Goal: Transaction & Acquisition: Purchase product/service

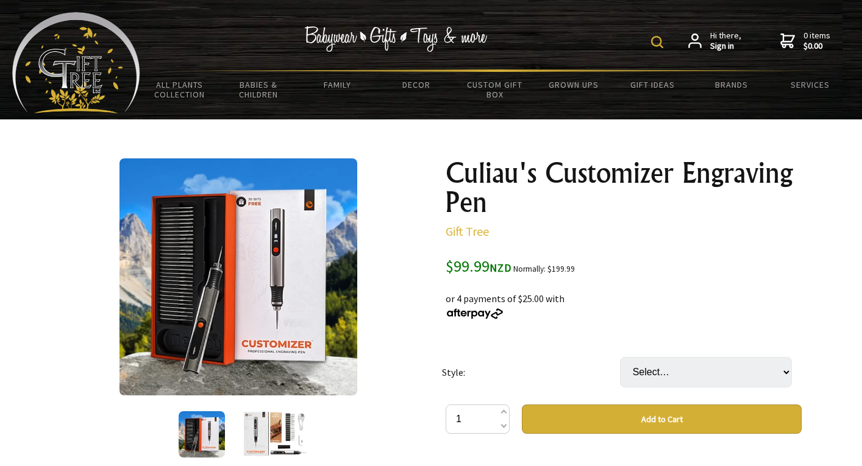
scroll to position [244, 0]
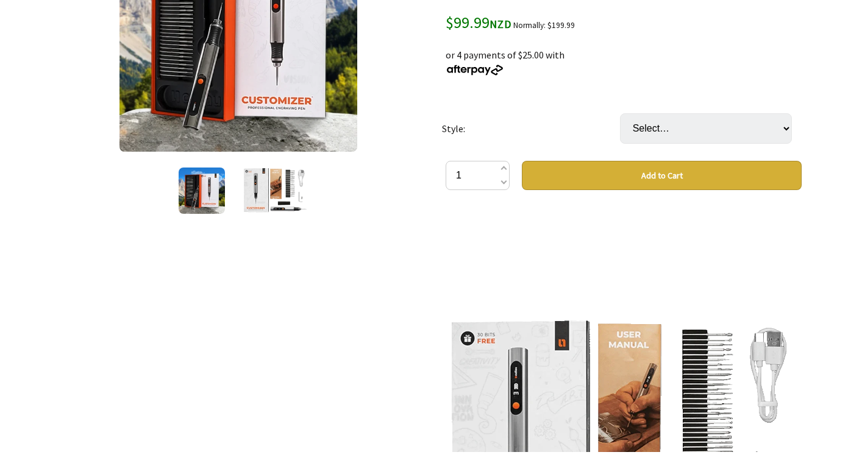
click at [262, 201] on img at bounding box center [275, 191] width 64 height 46
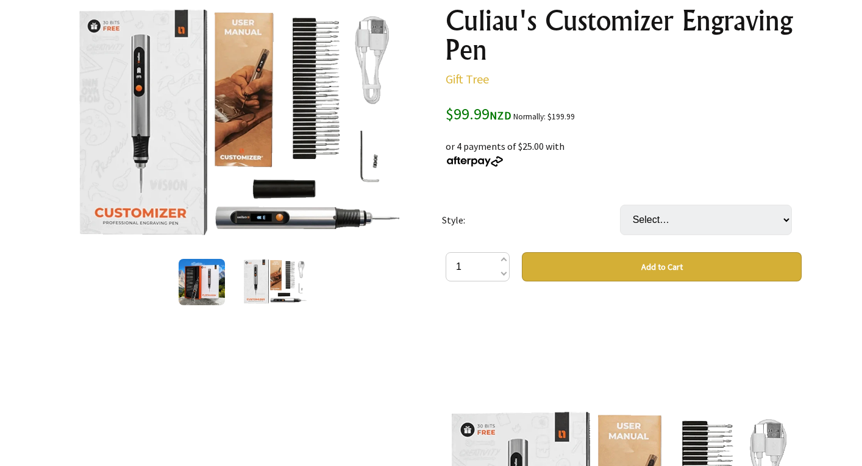
scroll to position [87, 0]
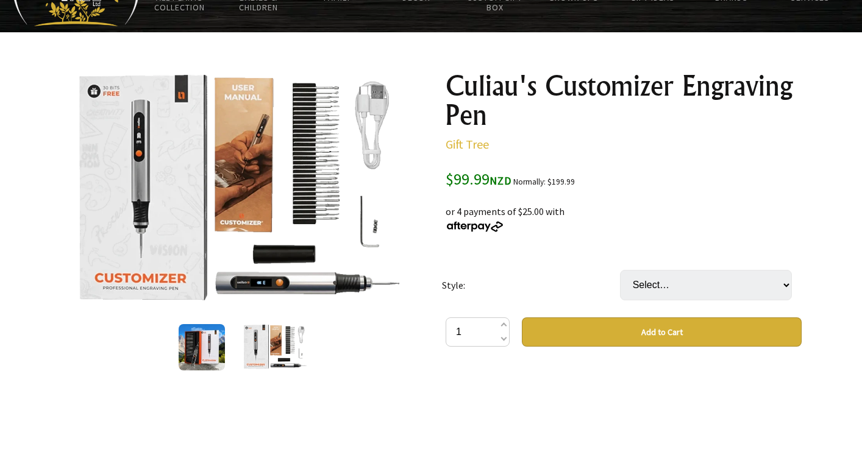
click at [330, 134] on img at bounding box center [239, 189] width 330 height 237
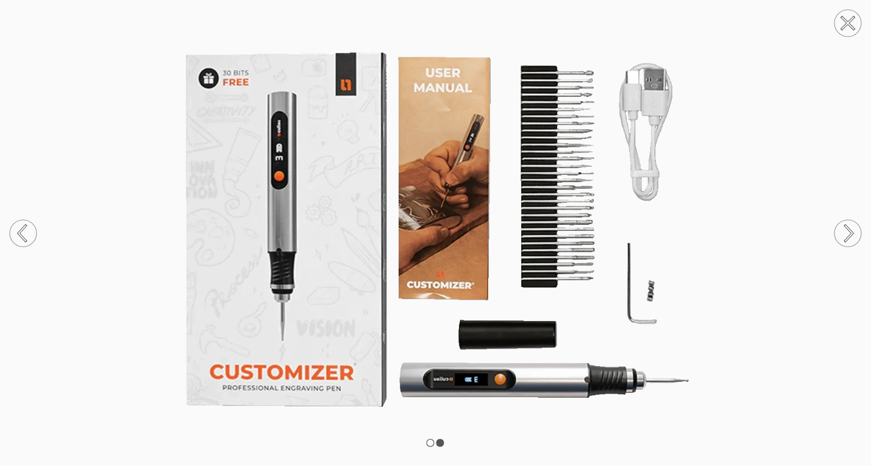
click at [693, 234] on img at bounding box center [435, 233] width 871 height 373
click at [852, 19] on icon at bounding box center [848, 23] width 12 height 12
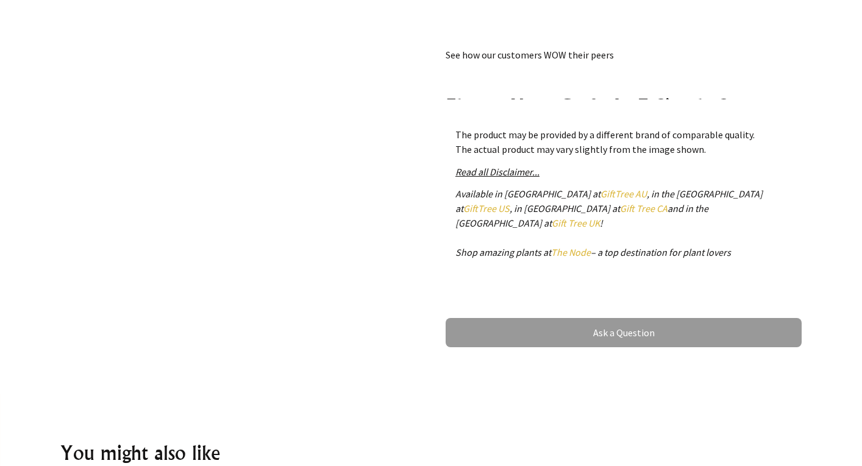
scroll to position [0, 0]
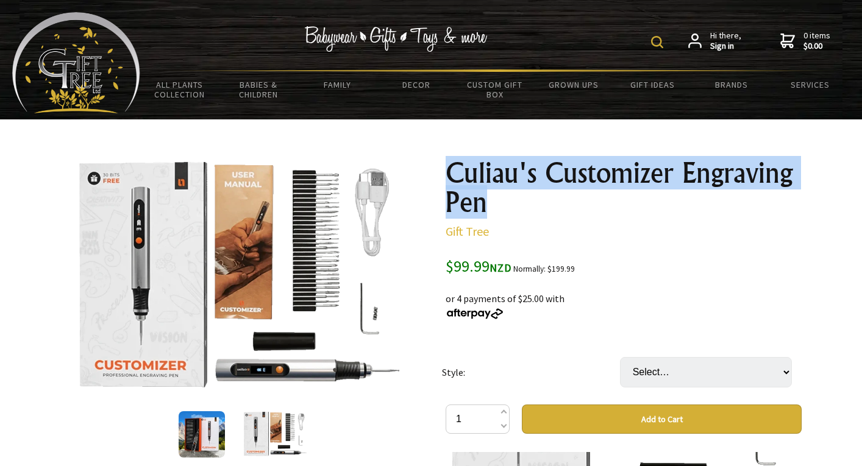
drag, startPoint x: 435, startPoint y: 163, endPoint x: 532, endPoint y: 193, distance: 101.4
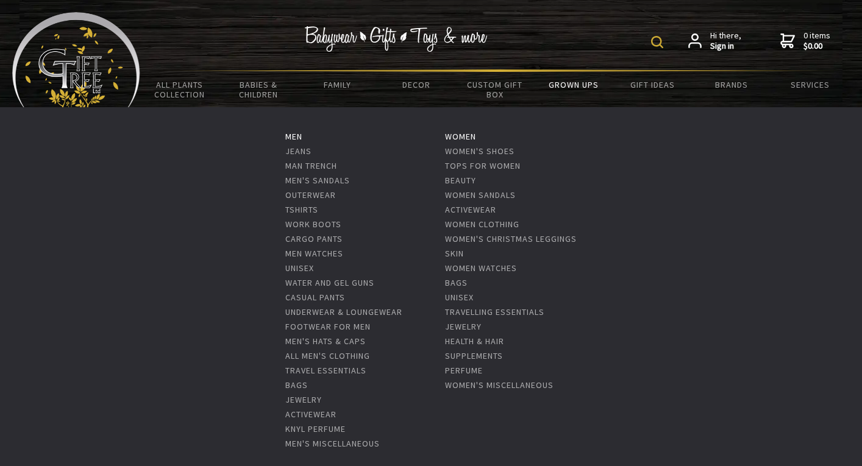
click at [572, 85] on link "Grown Ups" at bounding box center [574, 85] width 79 height 26
click at [320, 442] on link "Men's Miscellaneous" at bounding box center [332, 443] width 95 height 11
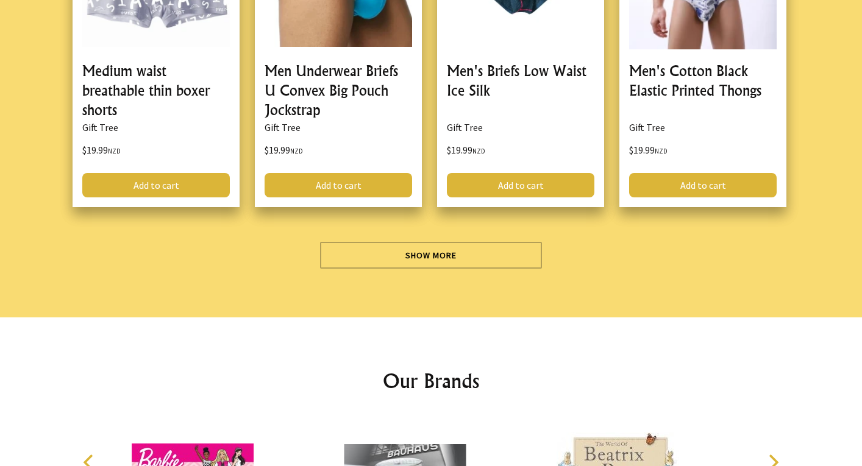
scroll to position [3601, 0]
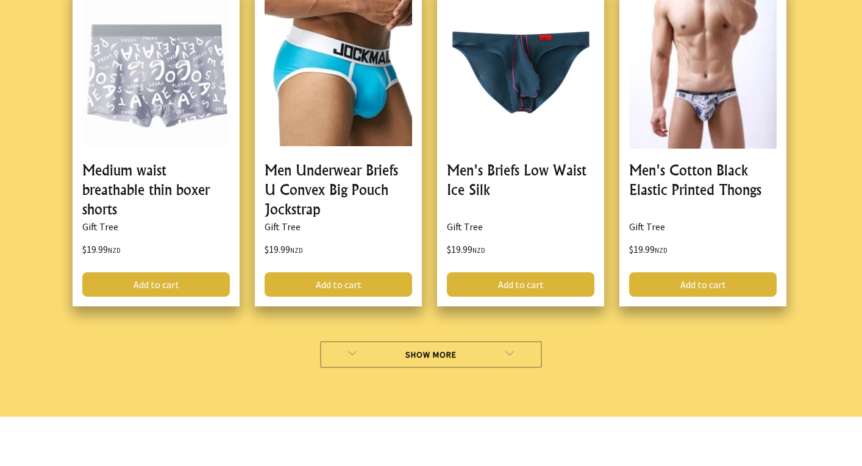
click at [411, 360] on link "Show More" at bounding box center [431, 354] width 223 height 27
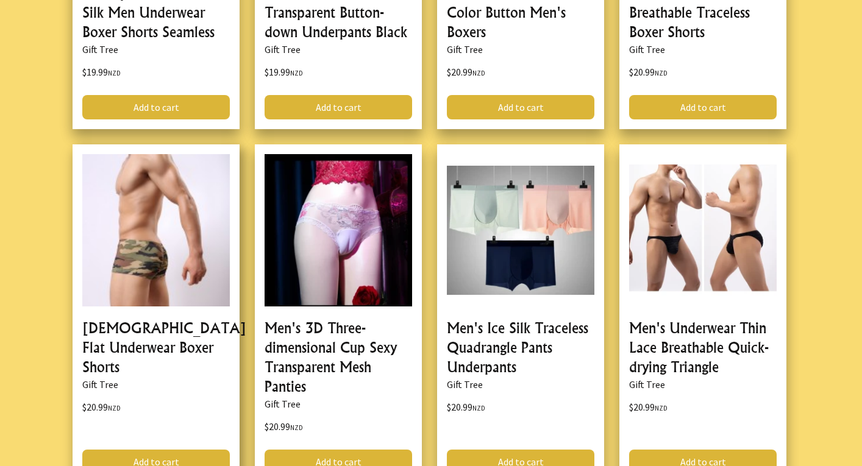
scroll to position [7016, 0]
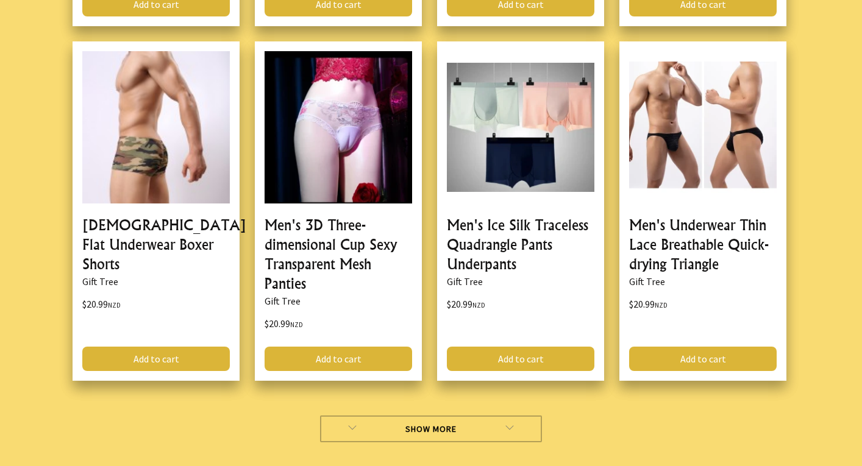
click at [419, 434] on link "Show More" at bounding box center [431, 429] width 223 height 27
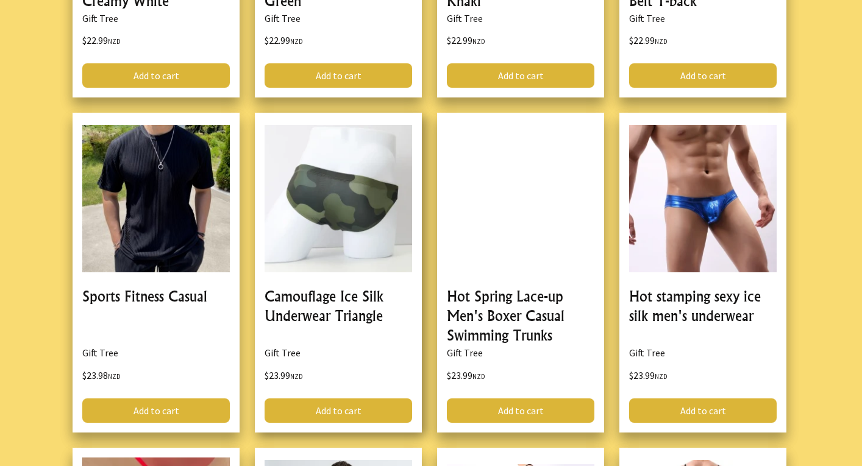
scroll to position [10466, 0]
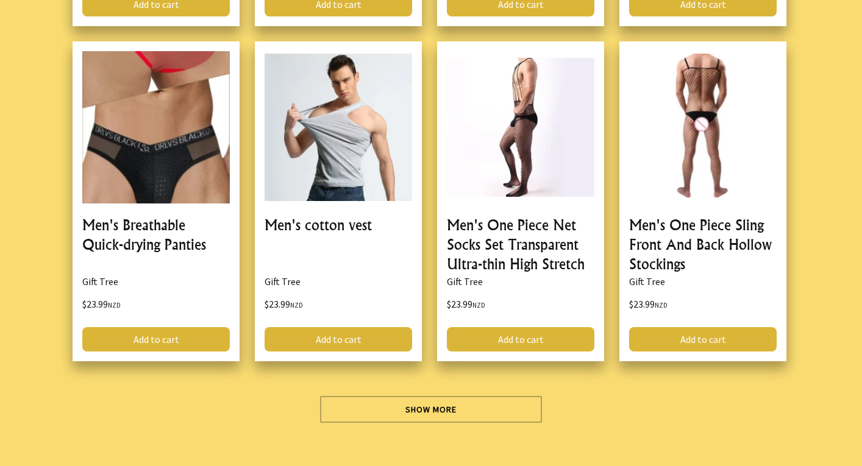
click at [440, 412] on link "Show More" at bounding box center [431, 409] width 223 height 27
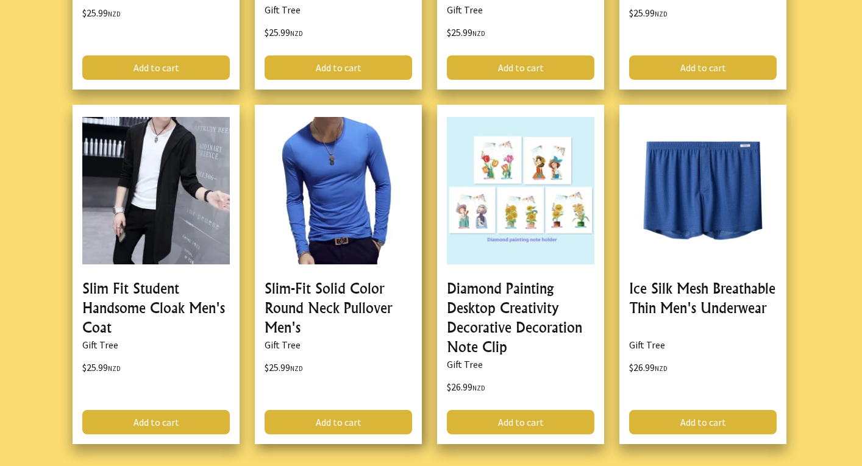
scroll to position [14138, 0]
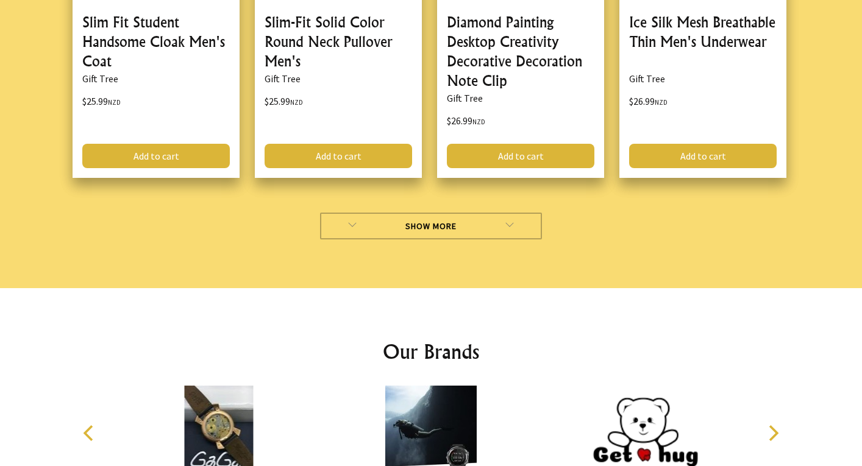
click at [480, 213] on link "Show More" at bounding box center [431, 226] width 223 height 27
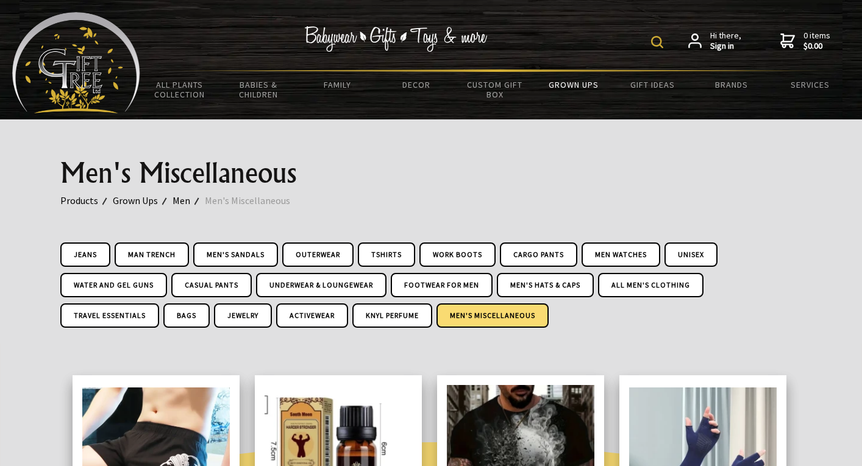
click at [653, 42] on img at bounding box center [657, 42] width 12 height 12
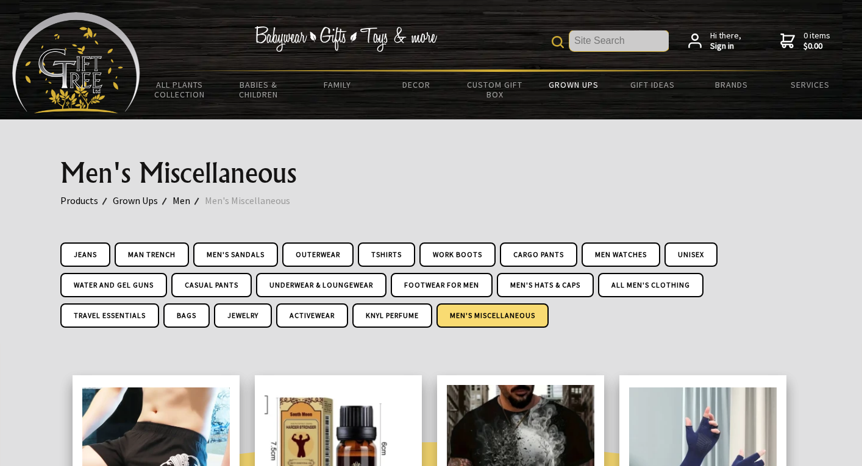
click at [660, 41] on input "text" at bounding box center [618, 40] width 99 height 21
type input "scalp"
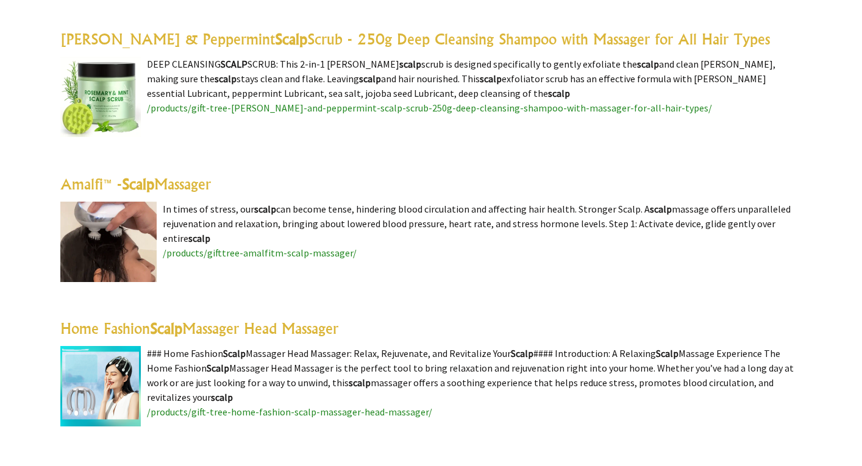
scroll to position [892, 0]
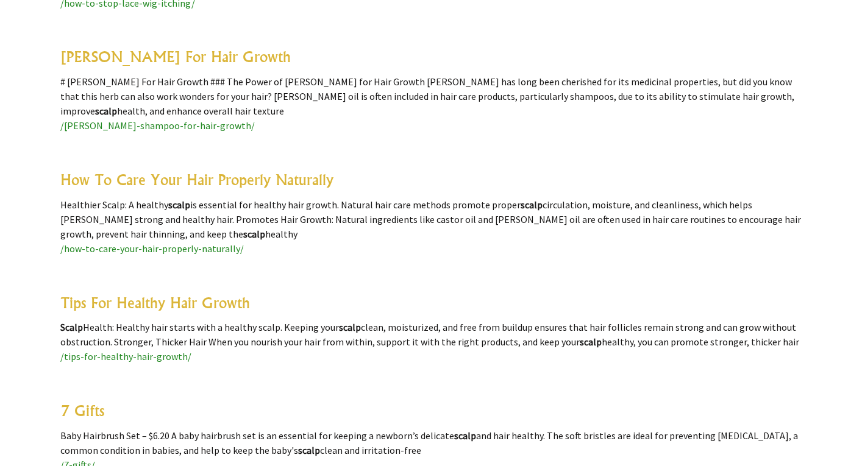
scroll to position [4542, 0]
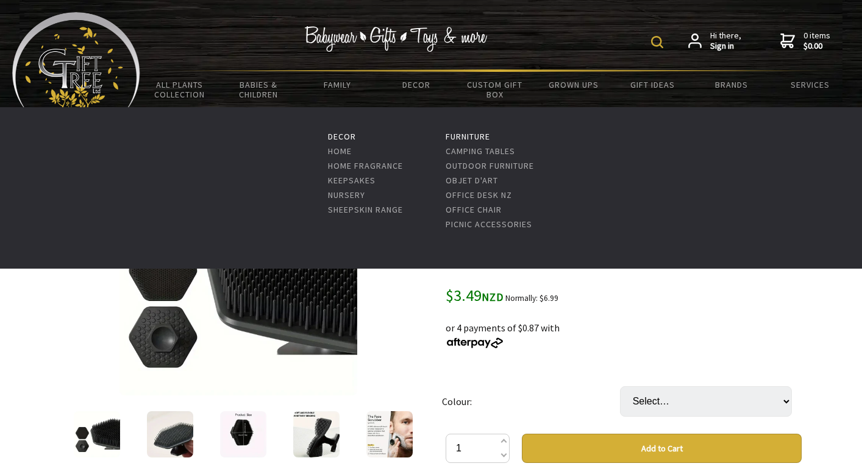
scroll to position [119, 0]
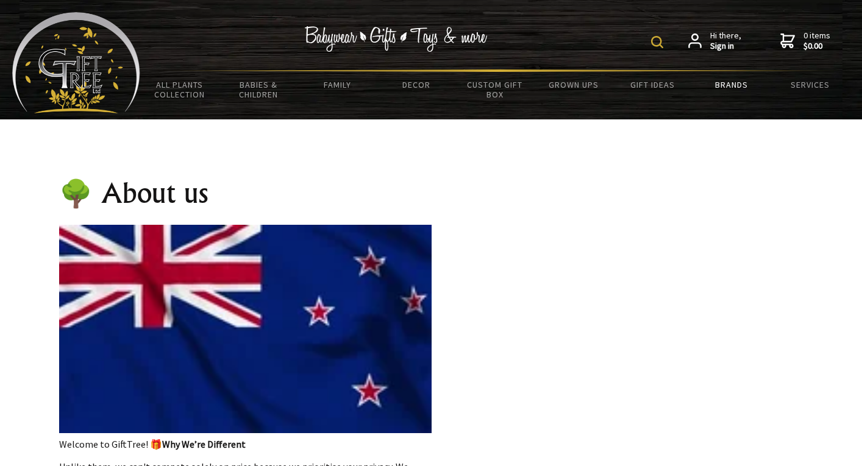
click at [740, 87] on link "Brands" at bounding box center [731, 85] width 79 height 26
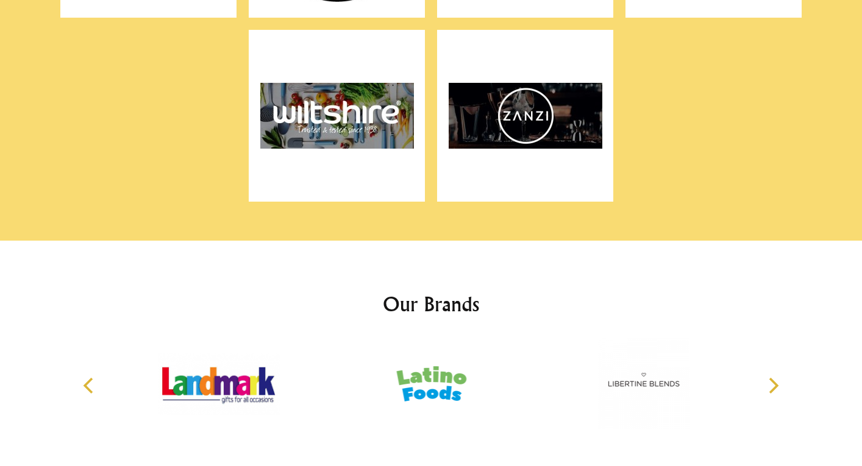
scroll to position [7803, 0]
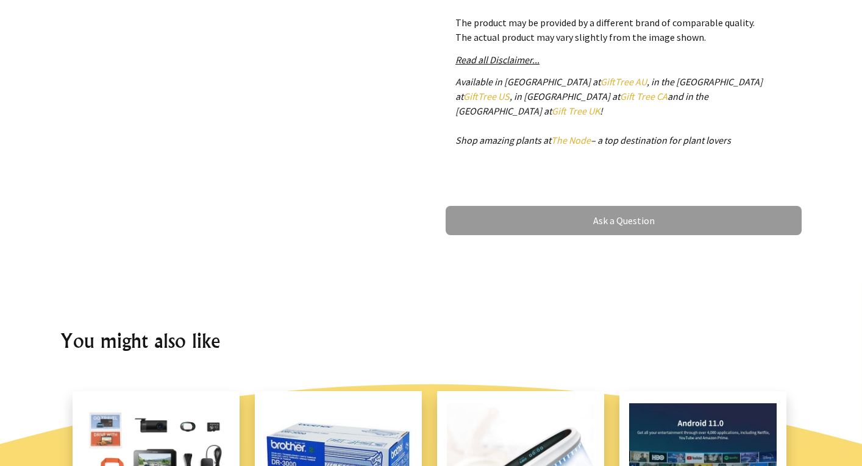
scroll to position [1052, 0]
